Goal: Information Seeking & Learning: Learn about a topic

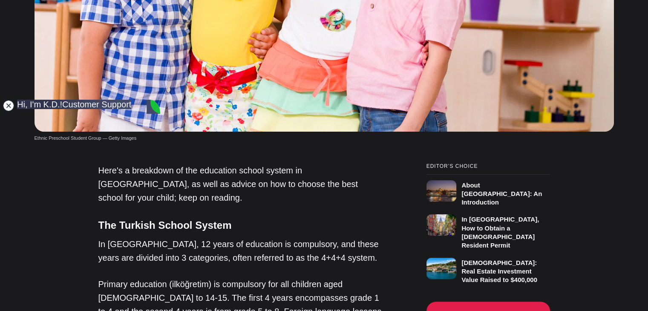
click at [5, 107] on jdiv at bounding box center [9, 106] width 12 height 12
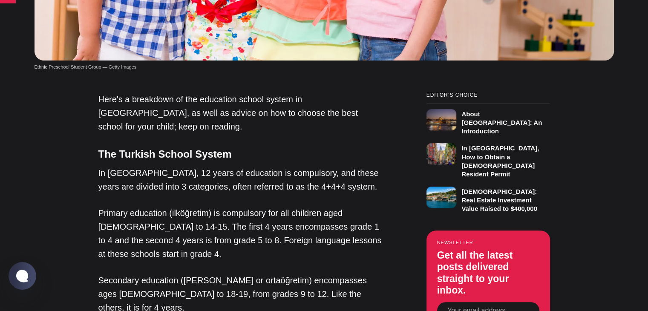
scroll to position [554, 0]
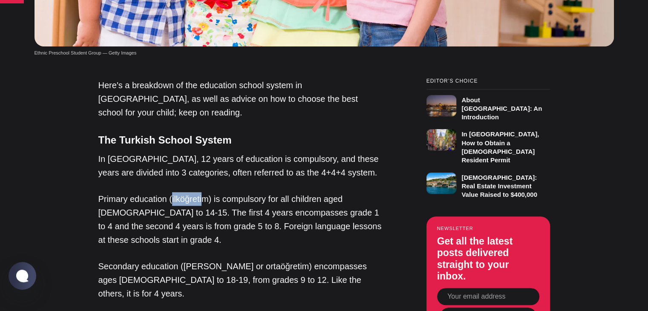
drag, startPoint x: 171, startPoint y: 148, endPoint x: 204, endPoint y: 149, distance: 32.8
click at [204, 192] on p "Primary education (ilköğretim) is compulsory for all children aged [DEMOGRAPHIC…" at bounding box center [240, 219] width 285 height 55
drag, startPoint x: 209, startPoint y: 150, endPoint x: 170, endPoint y: 149, distance: 38.4
click at [170, 192] on p "Primary education (ilköğretim) is compulsory for all children aged [DEMOGRAPHIC…" at bounding box center [240, 219] width 285 height 55
copy p "ilköğretim"
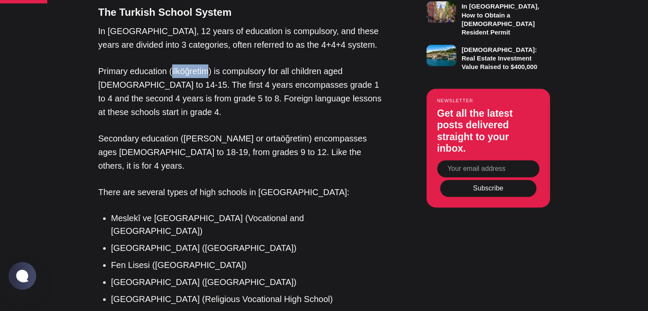
scroll to position [596, 0]
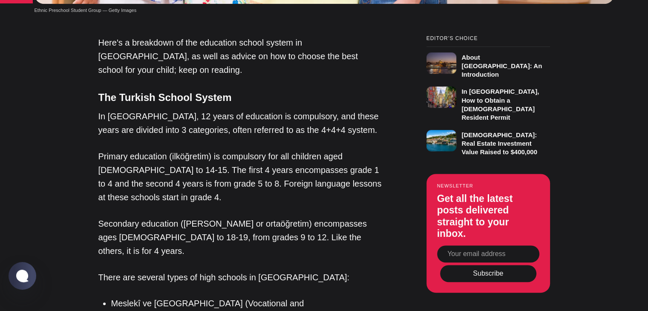
click at [205, 149] on p "Primary education (ilköğretim) is compulsory for all children aged [DEMOGRAPHIC…" at bounding box center [240, 176] width 285 height 55
drag, startPoint x: 209, startPoint y: 108, endPoint x: 170, endPoint y: 109, distance: 38.8
click at [170, 149] on p "Primary education (ilköğretim) is compulsory for all children aged [DEMOGRAPHIC…" at bounding box center [240, 176] width 285 height 55
copy p "ilköğretim"
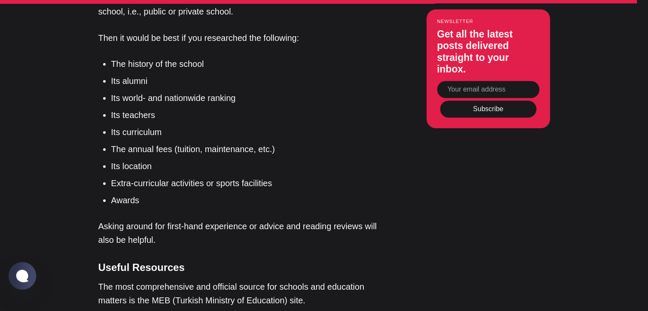
scroll to position [3535, 0]
